Goal: Transaction & Acquisition: Purchase product/service

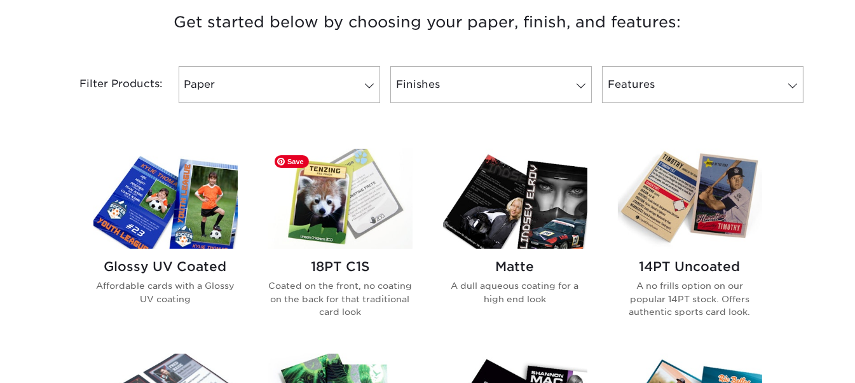
scroll to position [495, 0]
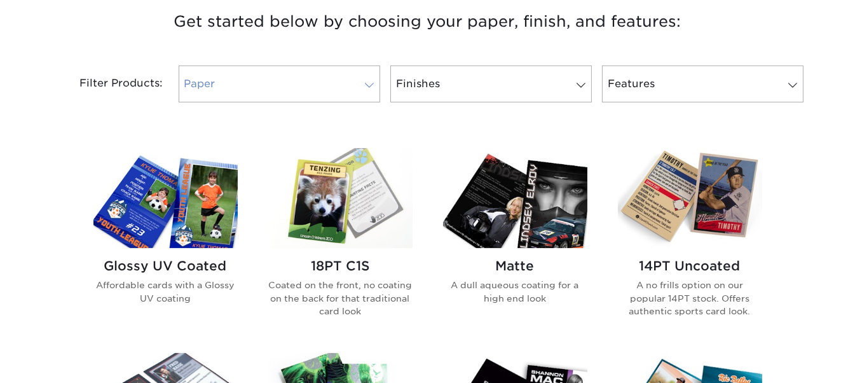
click at [361, 99] on link "Paper" at bounding box center [280, 83] width 202 height 37
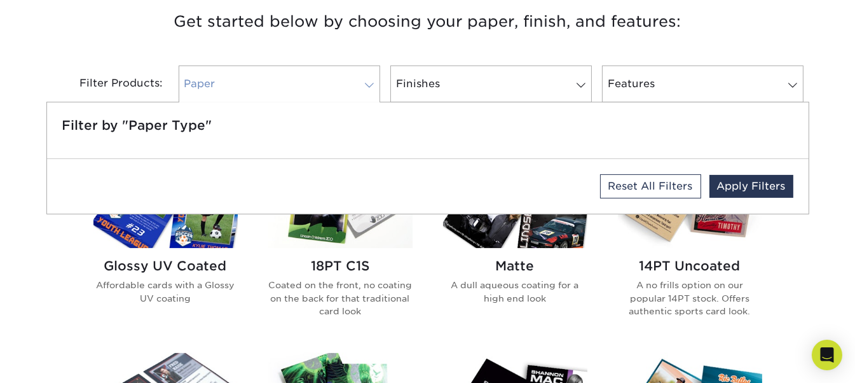
click at [361, 99] on div at bounding box center [280, 100] width 202 height 3
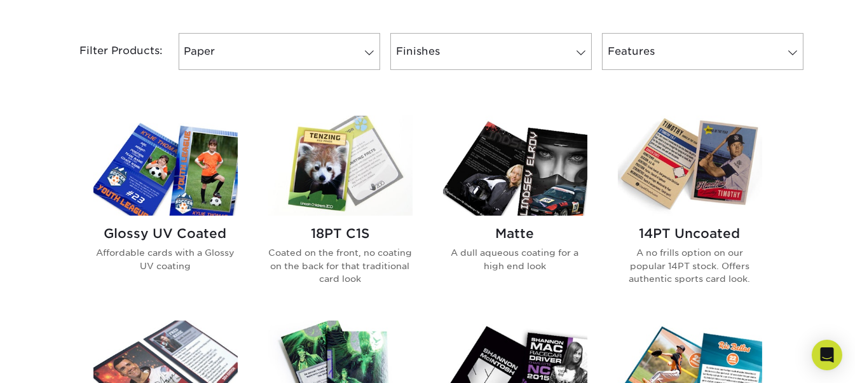
scroll to position [530, 0]
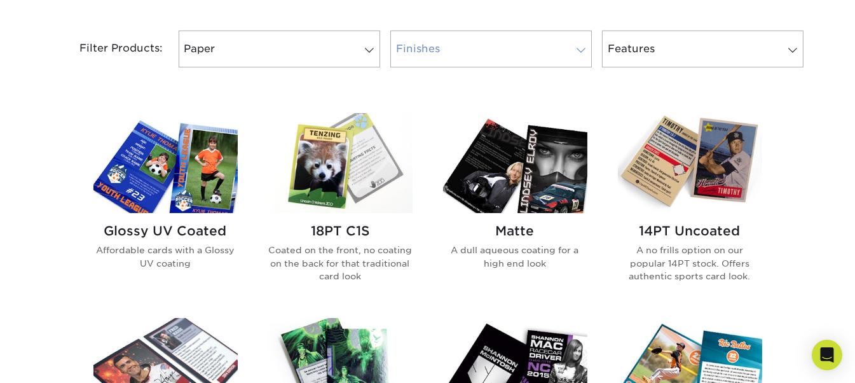
click at [417, 48] on link "Finishes" at bounding box center [491, 49] width 202 height 37
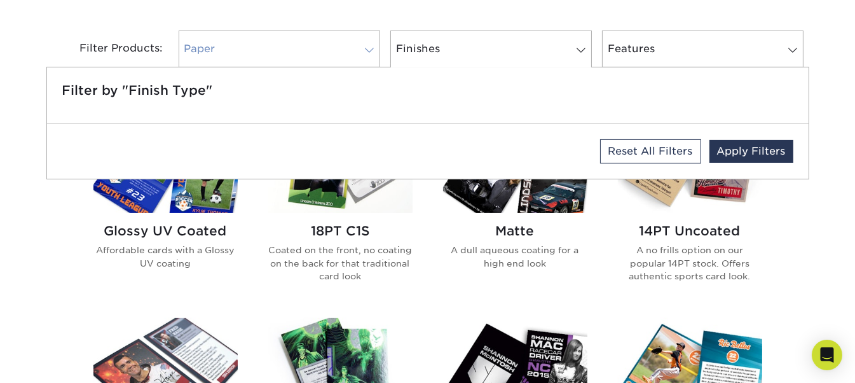
click at [294, 48] on link "Paper" at bounding box center [280, 49] width 202 height 37
click at [691, 43] on link "Features" at bounding box center [703, 49] width 202 height 37
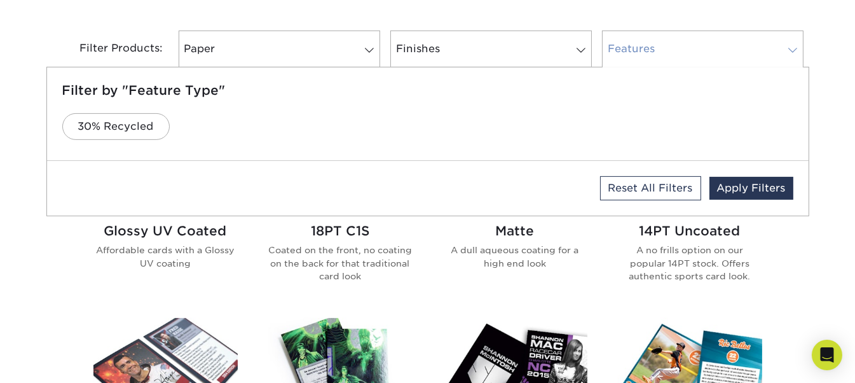
click at [691, 43] on link "Features" at bounding box center [703, 49] width 202 height 37
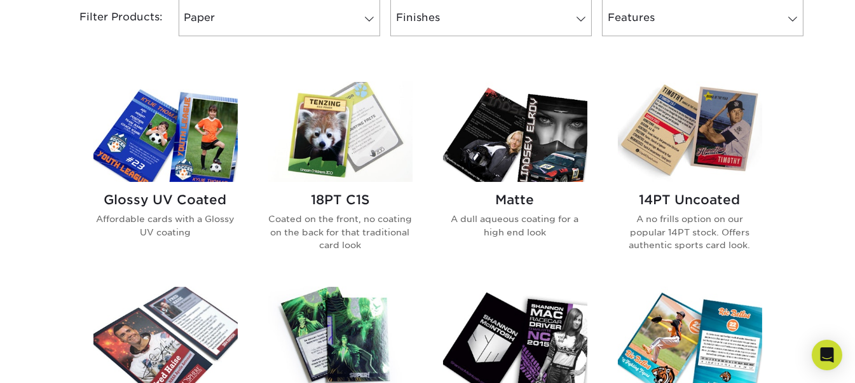
scroll to position [562, 0]
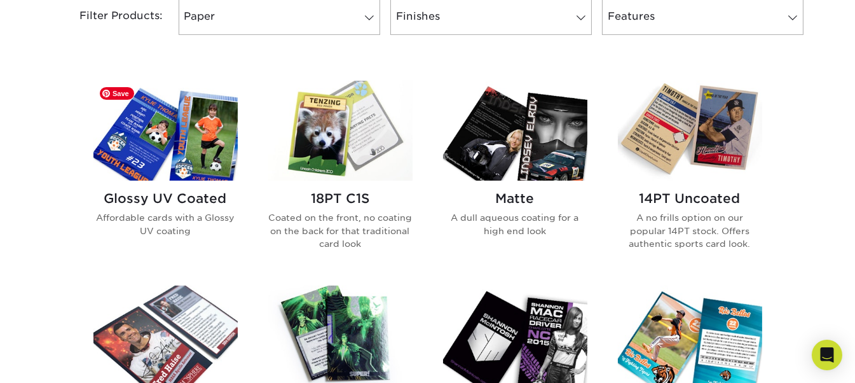
click at [165, 134] on img at bounding box center [165, 131] width 144 height 100
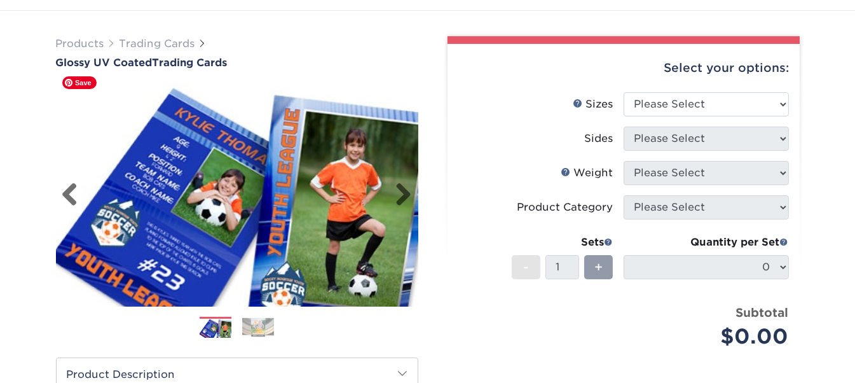
scroll to position [71, 0]
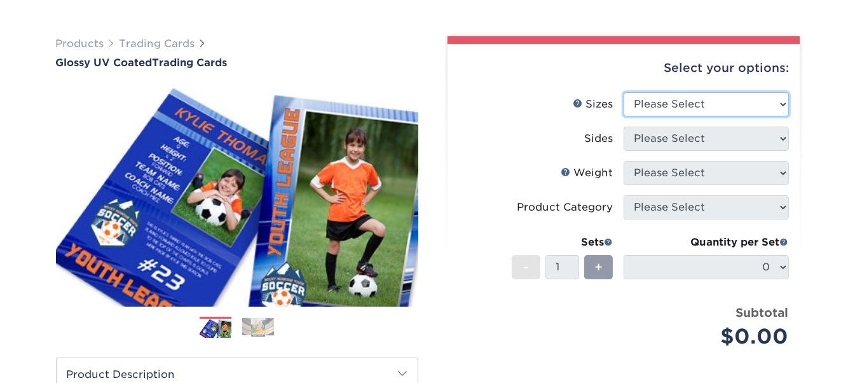
click at [661, 101] on select "Please Select 2.5" x 3.5"" at bounding box center [706, 104] width 165 height 24
select select "2.50x3.50"
click at [624, 92] on select "Please Select 2.5" x 3.5"" at bounding box center [706, 104] width 165 height 24
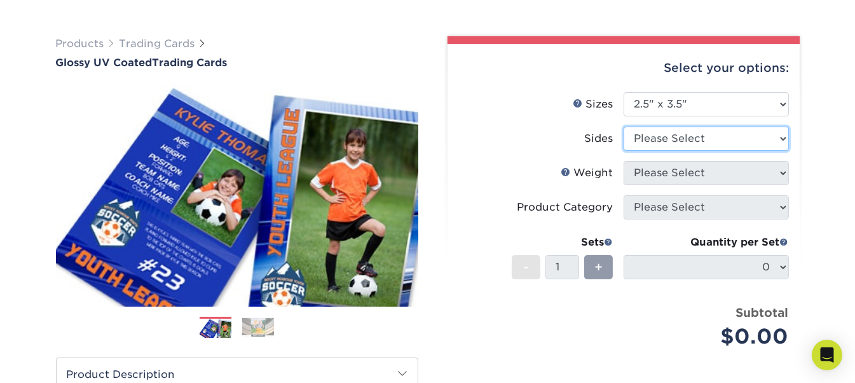
click at [633, 132] on select "Please Select Print Both Sides Print Front Only" at bounding box center [706, 139] width 165 height 24
select select "13abbda7-1d64-4f25-8bb2-c179b224825d"
click at [624, 127] on select "Please Select Print Both Sides Print Front Only" at bounding box center [706, 139] width 165 height 24
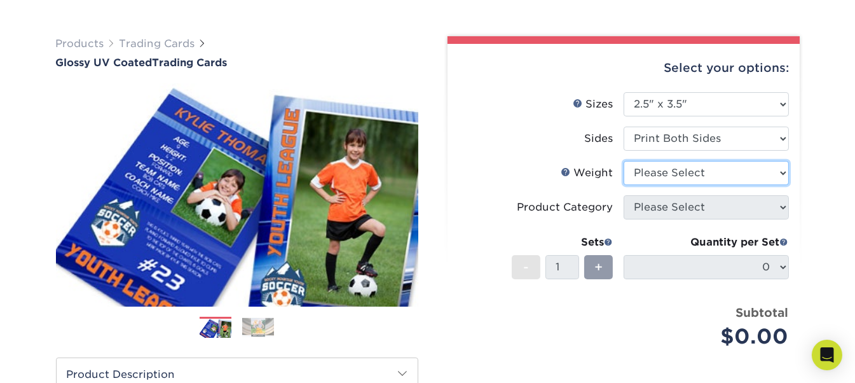
click at [694, 175] on select "Please Select 16PT 14PT 18PT C1S" at bounding box center [706, 173] width 165 height 24
select select "14PT"
click at [624, 161] on select "Please Select 16PT 14PT 18PT C1S" at bounding box center [706, 173] width 165 height 24
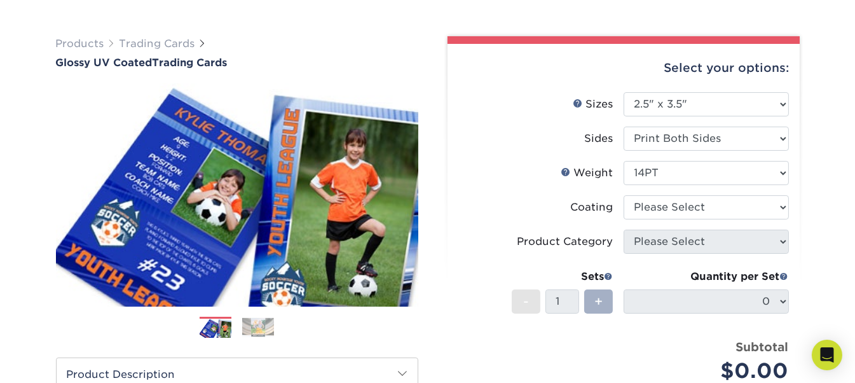
click at [600, 299] on span "+" at bounding box center [599, 301] width 8 height 19
click at [741, 207] on select at bounding box center [706, 207] width 165 height 24
select select "ae367451-b2b8-45df-a344-0f05b6a12993"
click at [624, 195] on select at bounding box center [706, 207] width 165 height 24
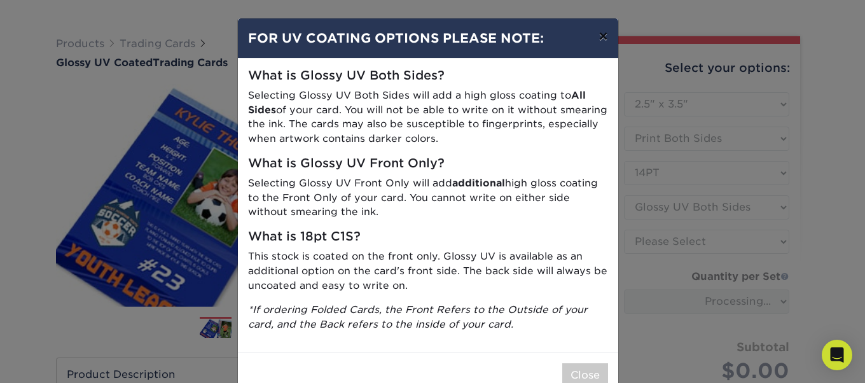
click at [601, 36] on button "×" at bounding box center [602, 36] width 29 height 36
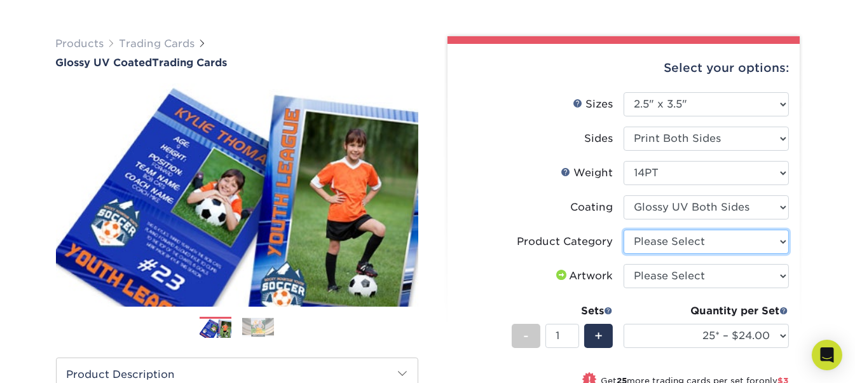
click at [649, 248] on select "Please Select Trading Cards" at bounding box center [706, 242] width 165 height 24
select select "c2f9bce9-36c2-409d-b101-c29d9d031e18"
click at [624, 230] on select "Please Select Trading Cards" at bounding box center [706, 242] width 165 height 24
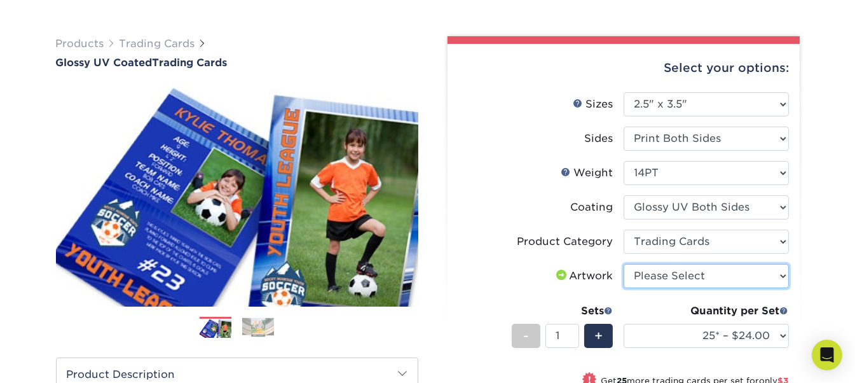
click at [689, 279] on select "Please Select I will upload files I need a design - $100" at bounding box center [706, 276] width 165 height 24
select select "upload"
click at [624, 264] on select "Please Select I will upload files I need a design - $100" at bounding box center [706, 276] width 165 height 24
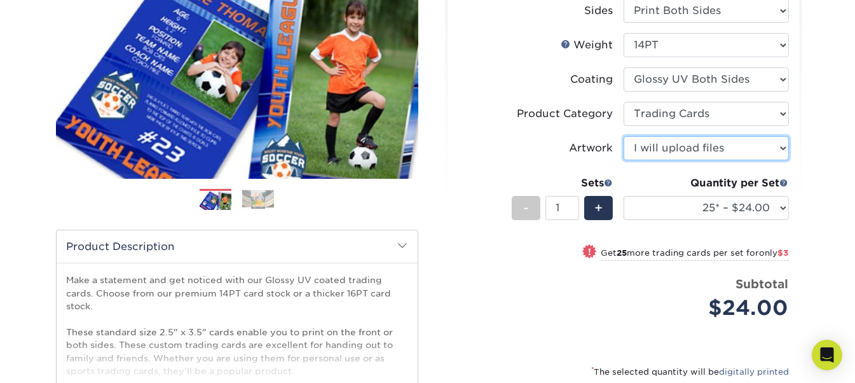
scroll to position [200, 0]
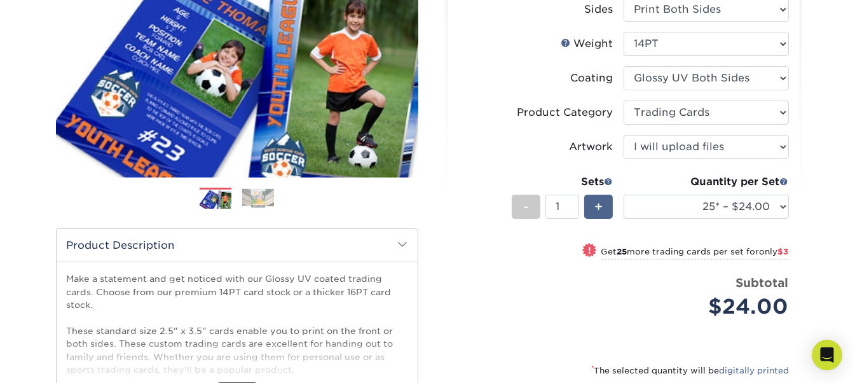
click at [600, 205] on span "+" at bounding box center [599, 206] width 8 height 19
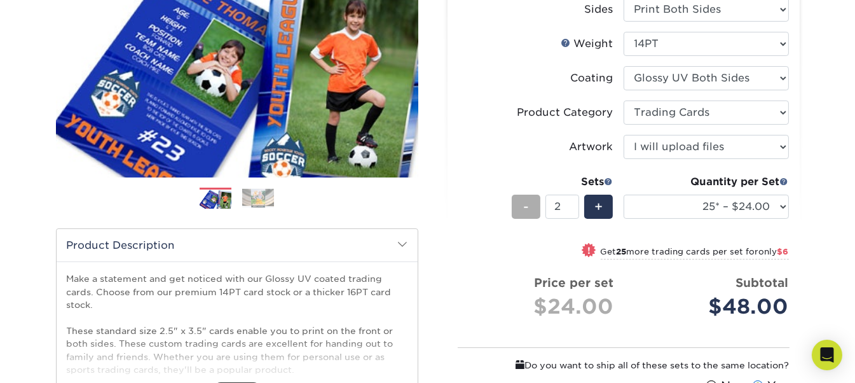
click at [521, 207] on div "-" at bounding box center [526, 207] width 29 height 24
type input "1"
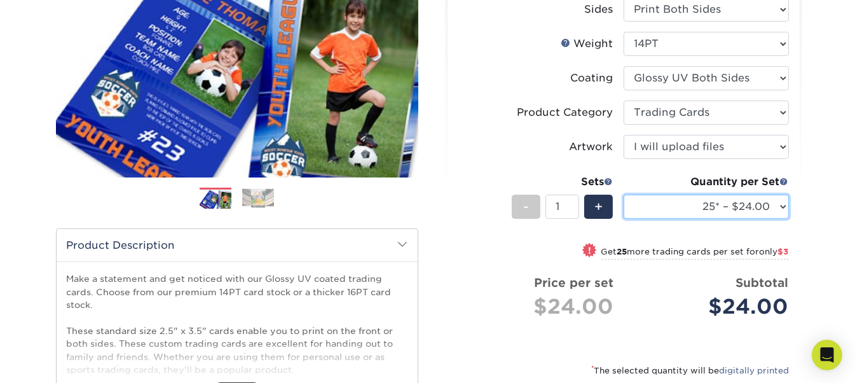
click at [767, 212] on select "25* – $24.00 50* – $27.00 75* – $34.00 100* – $37.00 250* – $48.00 500 – $59.00…" at bounding box center [706, 207] width 165 height 24
select select "50* – $27.00"
click at [624, 195] on select "25* – $24.00 50* – $27.00 75* – $34.00 100* – $37.00 250* – $48.00 500 – $59.00…" at bounding box center [706, 207] width 165 height 24
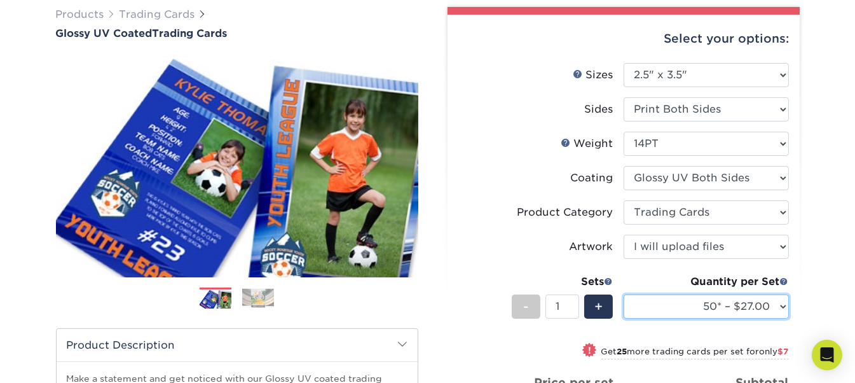
scroll to position [0, 0]
